Goal: Information Seeking & Learning: Check status

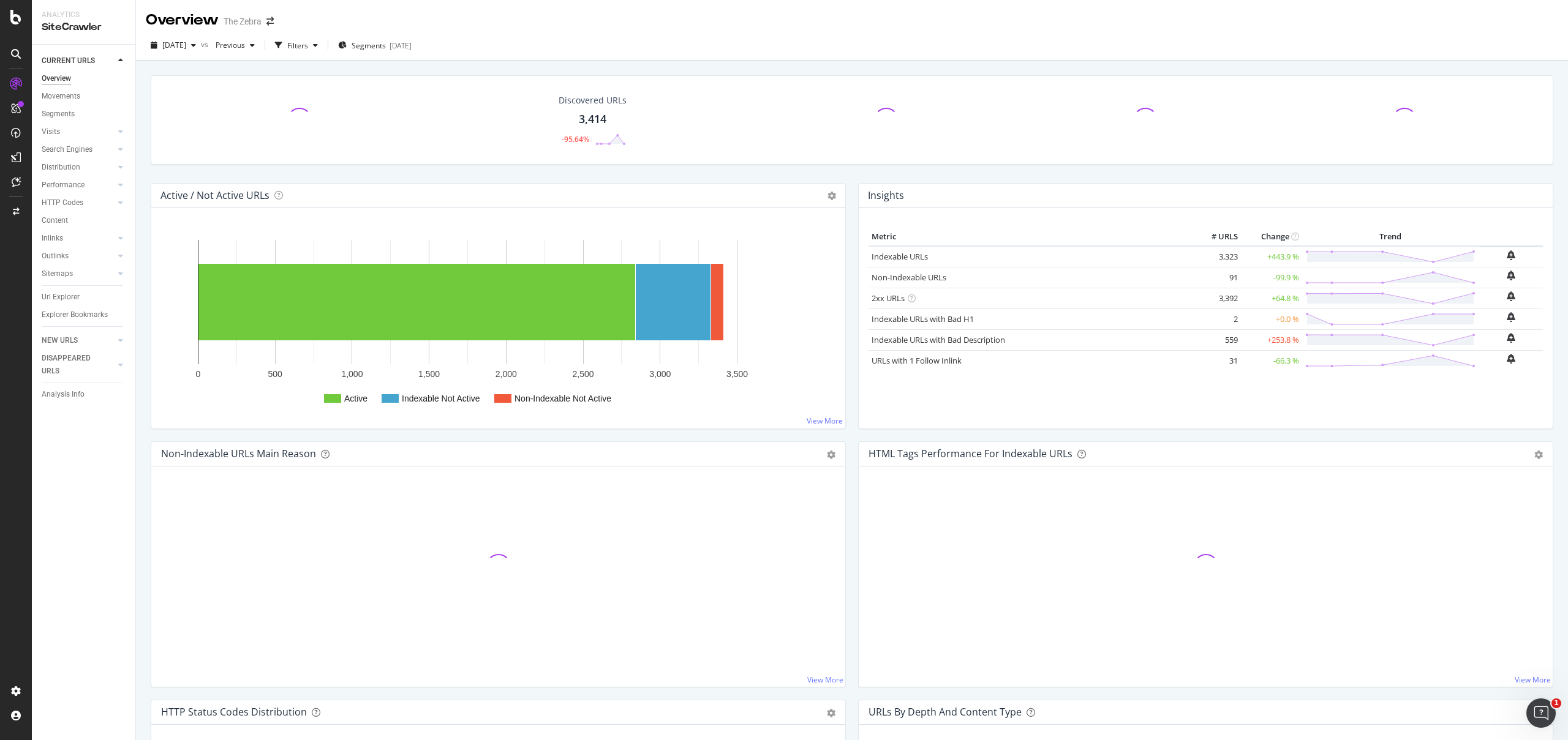
click at [644, 426] on div "Active Indexable Not Active Non-Indexable Not Active 0 500 1,000 1,500 2,000 2,…" at bounding box center [498, 318] width 694 height 221
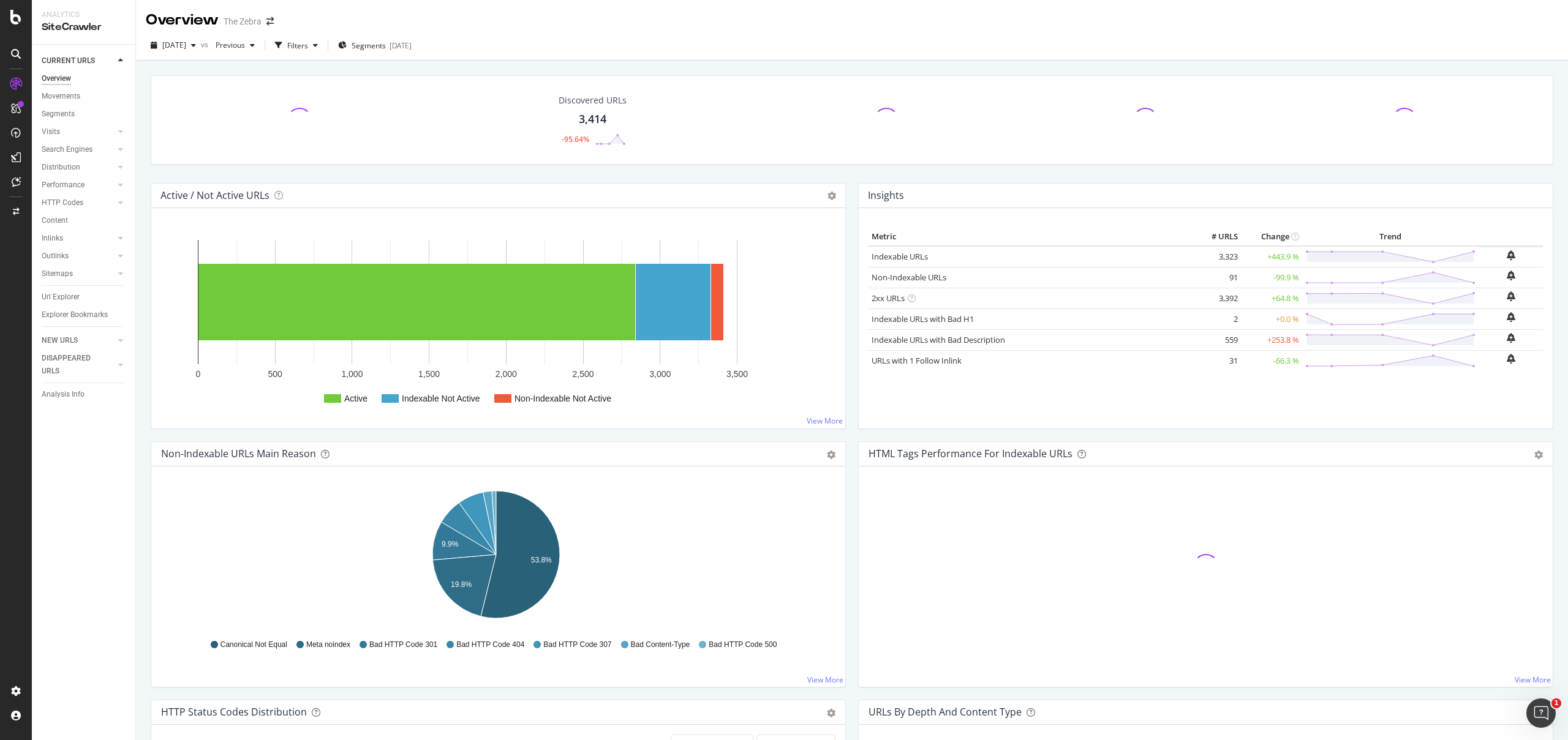
click at [309, 168] on div "Discovered URLs 3,414 -95.64%" at bounding box center [852, 128] width 1415 height 107
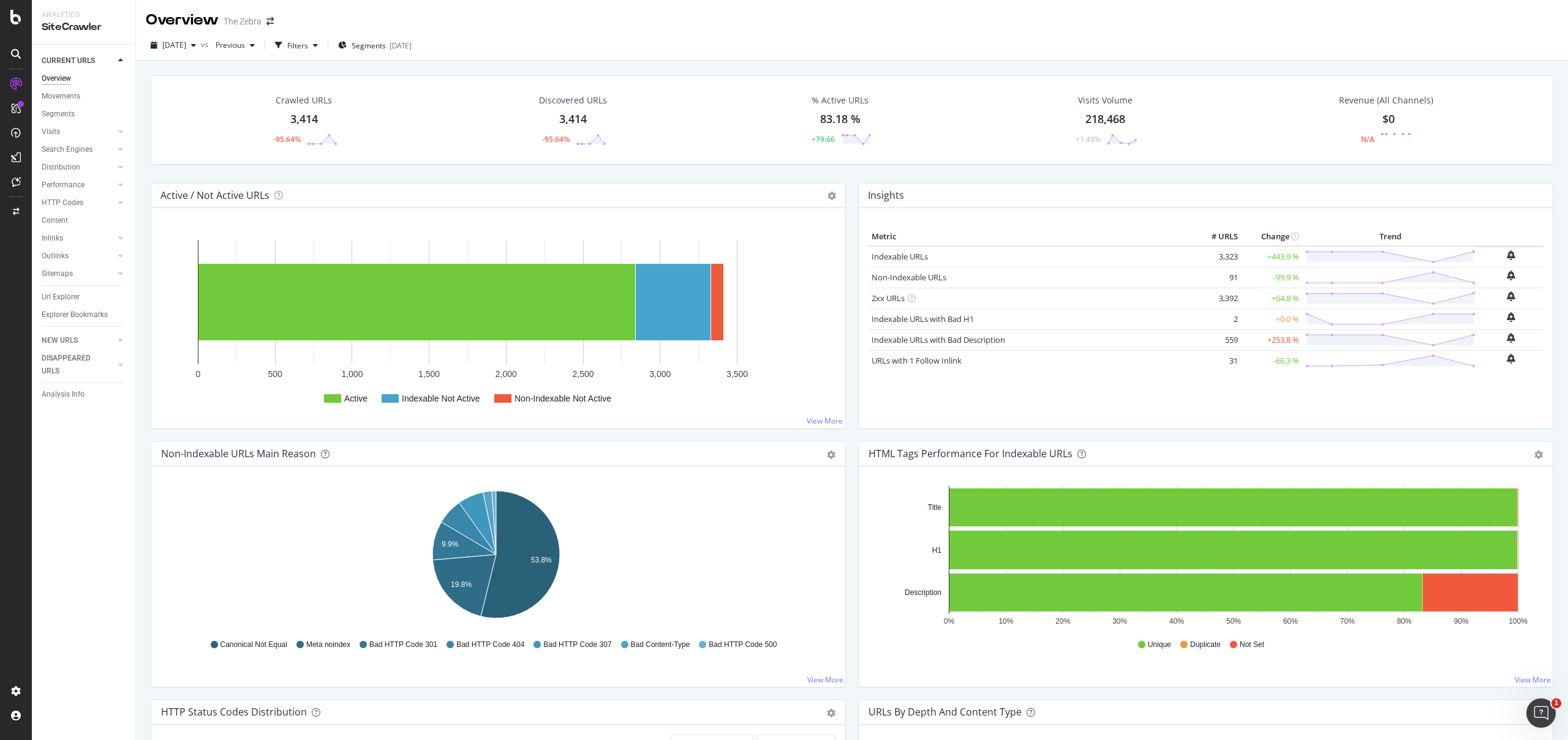
click at [852, 440] on div "Insights Metric # URLS Change Trend Indexable URLs 3,323 +443.9 % Non-Indexable…" at bounding box center [1205, 312] width 707 height 258
click at [798, 178] on div "Crawled URLs 3,414 -95.64% Discovered URLs 3,414 -95.64% % Active URLs 83.18 % …" at bounding box center [852, 128] width 1415 height 107
